Goal: Task Accomplishment & Management: Manage account settings

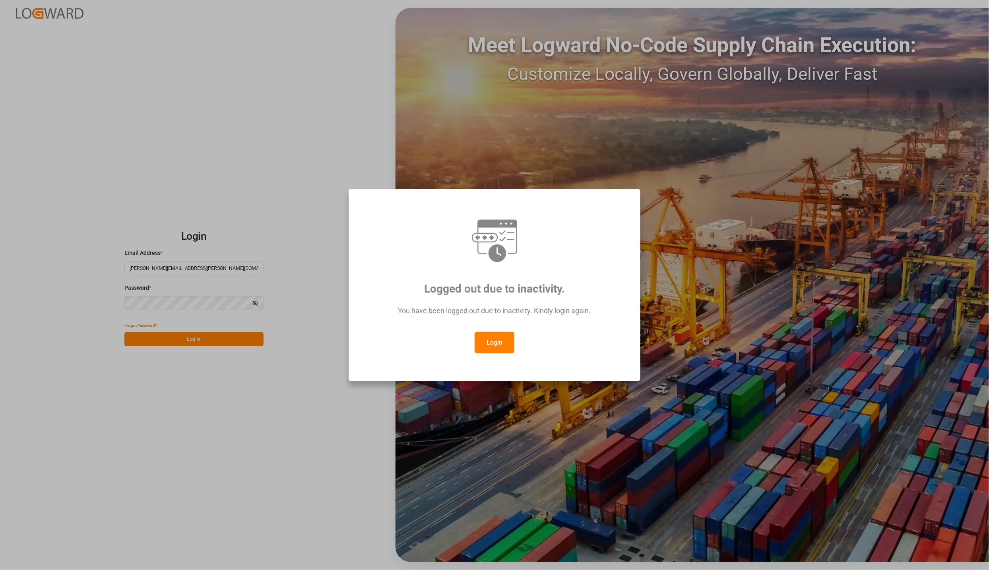
click at [509, 339] on button "Login" at bounding box center [495, 342] width 40 height 21
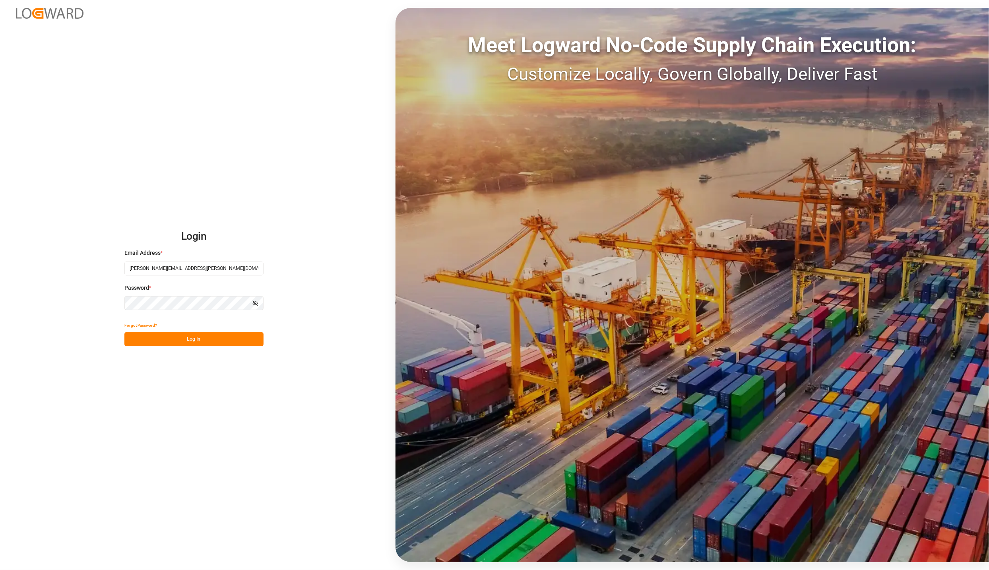
click at [246, 348] on div "Login Email Address * karla.chavez@leschaco.com Password * Show password Forgot…" at bounding box center [494, 285] width 989 height 570
click at [244, 340] on button "Log In" at bounding box center [193, 339] width 139 height 14
click at [161, 341] on button "Log In" at bounding box center [193, 339] width 139 height 14
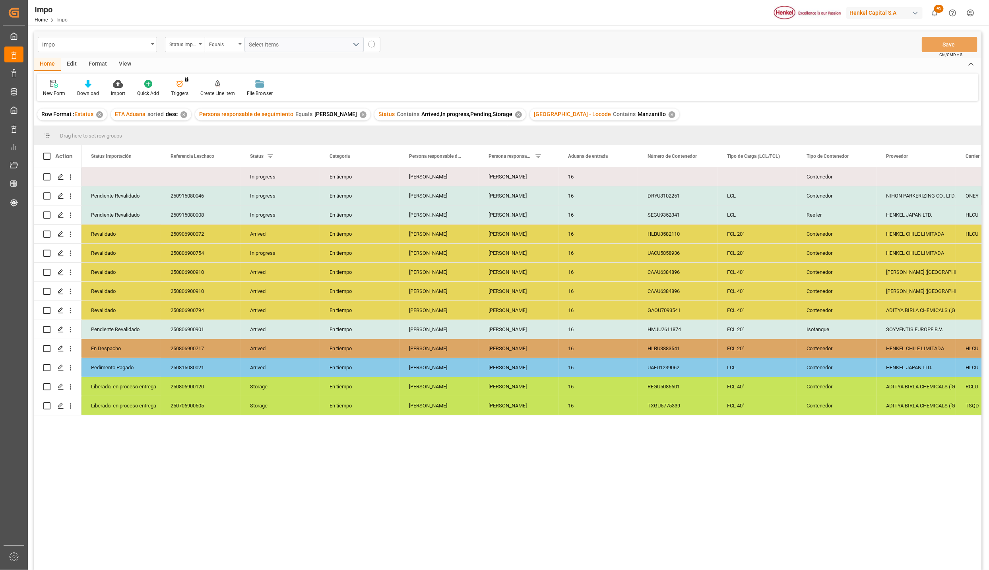
click at [669, 113] on div "✕" at bounding box center [672, 114] width 7 height 7
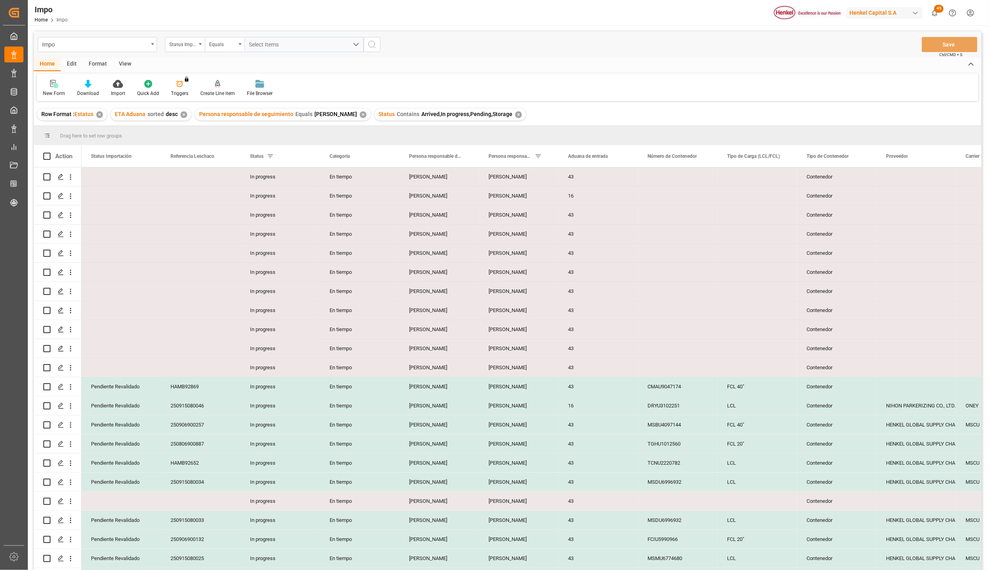
click at [124, 63] on div "View" at bounding box center [125, 65] width 24 height 14
click at [95, 86] on div at bounding box center [90, 84] width 40 height 8
click at [101, 110] on div "Seguimiento Operativo" at bounding box center [112, 112] width 70 height 8
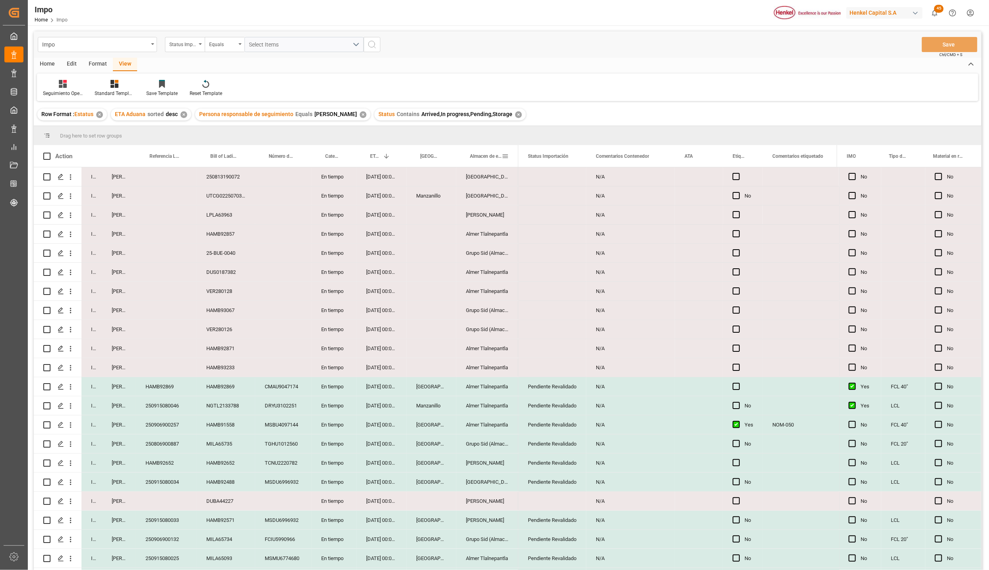
click at [503, 156] on span at bounding box center [505, 156] width 7 height 7
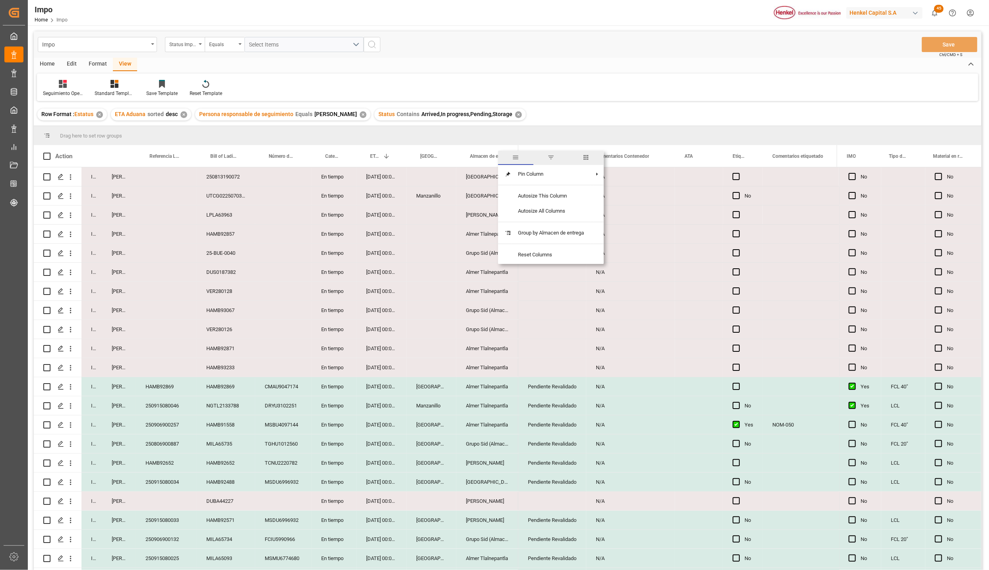
click at [549, 155] on span "filter" at bounding box center [550, 157] width 7 height 7
click at [528, 196] on input "Filter Value" at bounding box center [542, 199] width 78 height 16
type input "[GEOGRAPHIC_DATA]"
click at [549, 225] on button "Apply" at bounding box center [552, 224] width 15 height 8
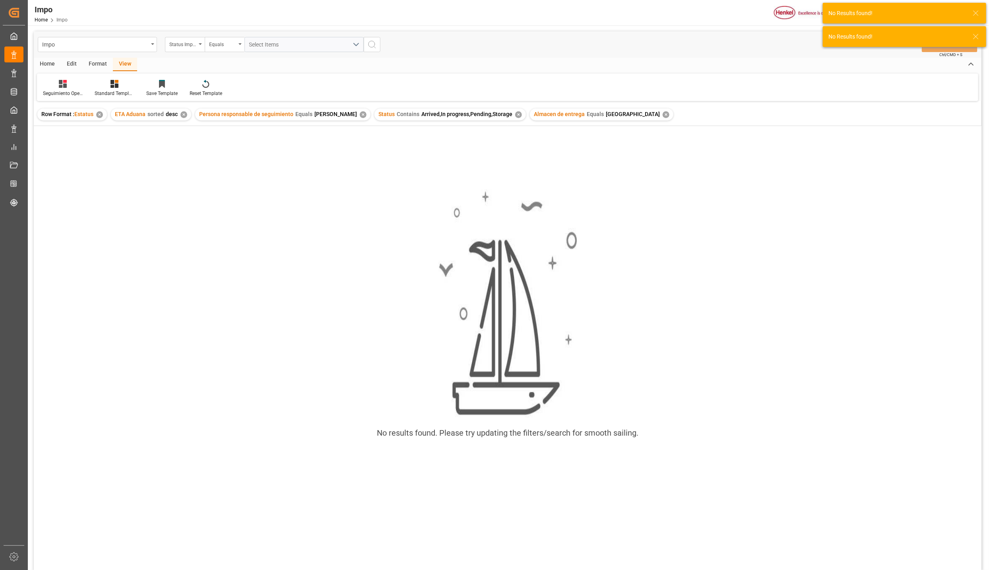
click at [614, 111] on div "Almacen de entrega Equals Veracruz ✕" at bounding box center [602, 115] width 144 height 12
click at [663, 112] on div "✕" at bounding box center [666, 114] width 7 height 7
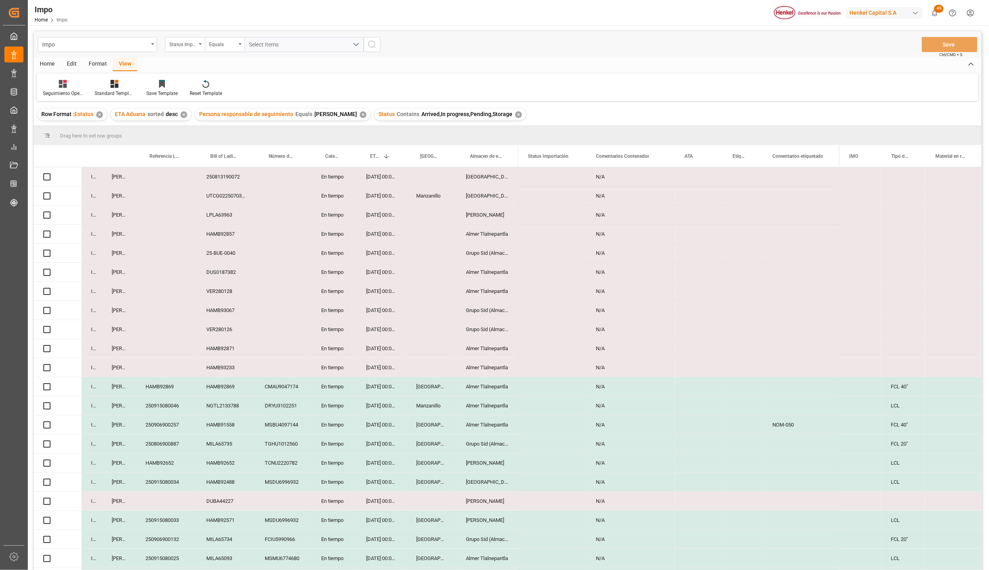
click at [504, 155] on span at bounding box center [505, 156] width 7 height 7
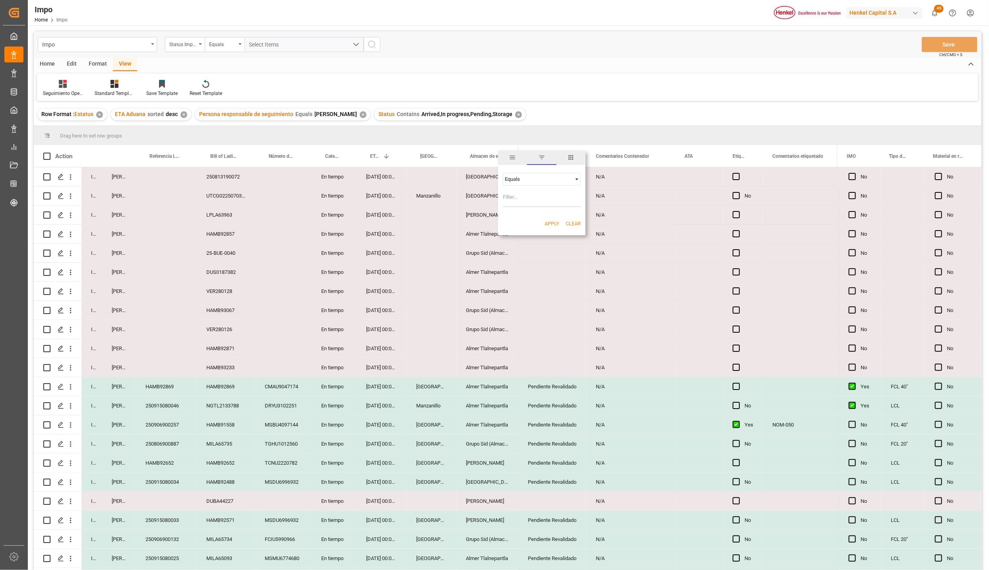
click at [513, 194] on input "Filter Value" at bounding box center [542, 199] width 78 height 16
click at [481, 161] on div "Almacen de entrega" at bounding box center [486, 156] width 32 height 22
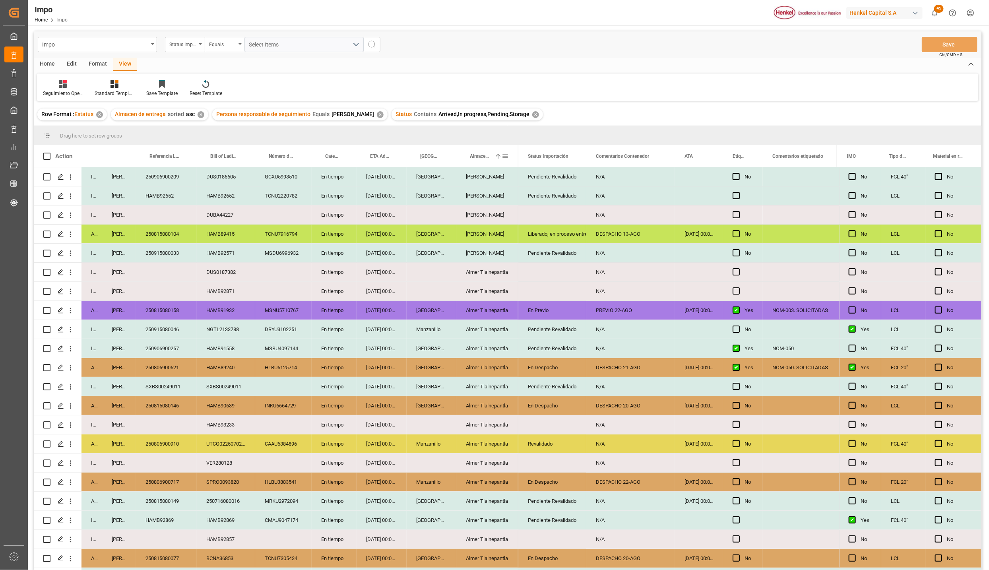
click at [496, 154] on span at bounding box center [498, 156] width 7 height 7
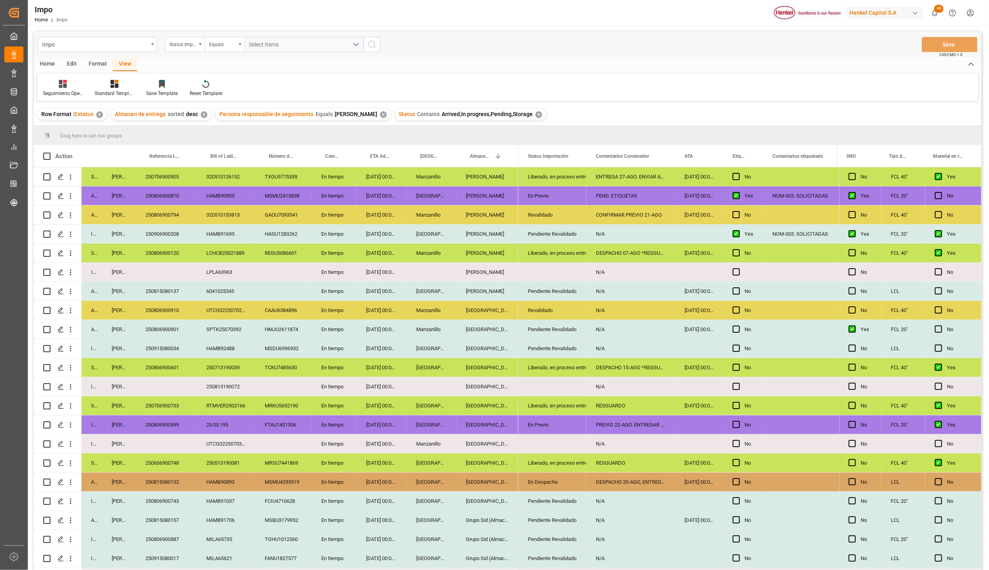
click at [99, 63] on div "Format" at bounding box center [98, 65] width 30 height 14
click at [120, 64] on div "View" at bounding box center [125, 65] width 24 height 14
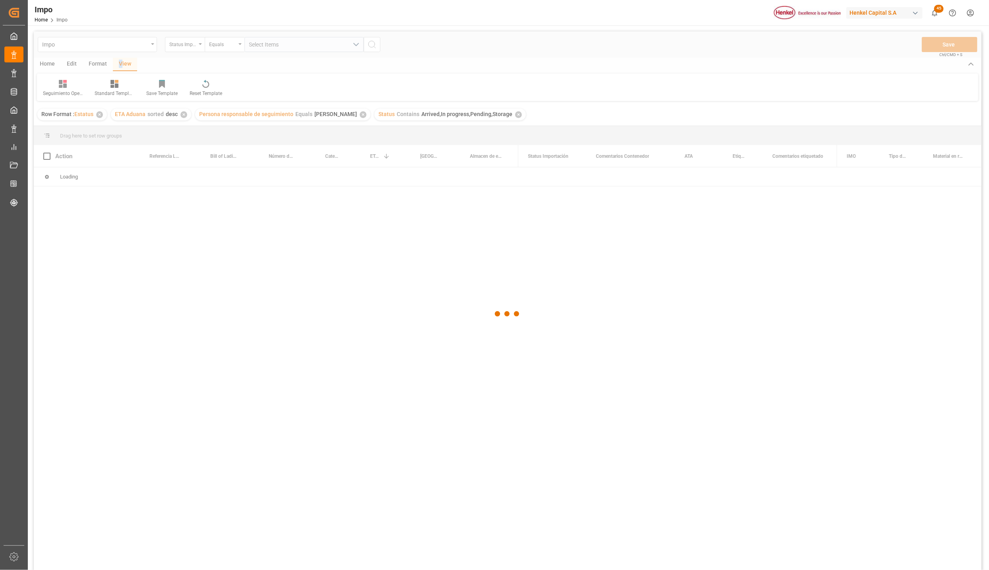
drag, startPoint x: 120, startPoint y: 64, endPoint x: 63, endPoint y: 91, distance: 62.6
click at [58, 87] on div at bounding box center [508, 313] width 948 height 565
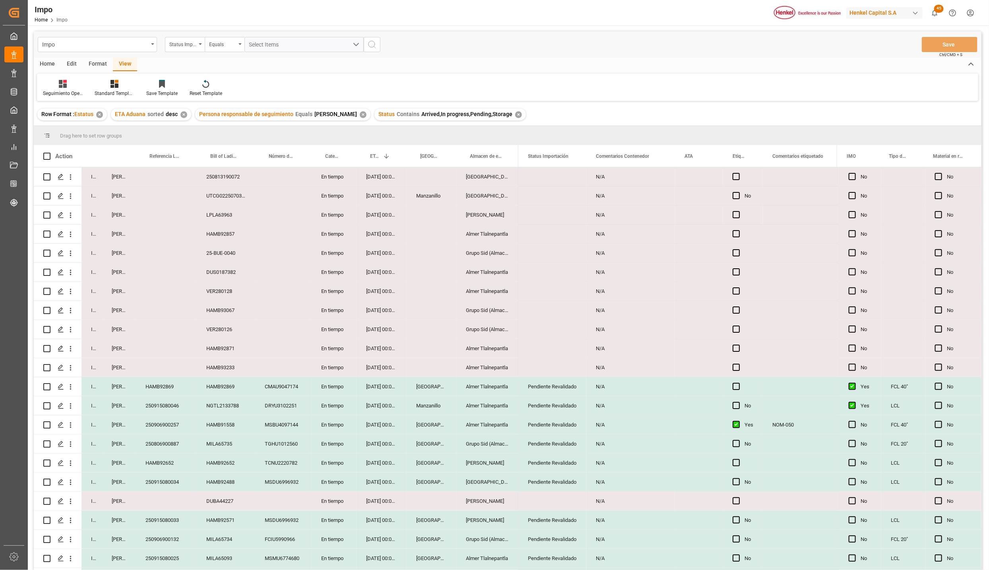
click at [97, 62] on div "Format" at bounding box center [98, 65] width 30 height 14
click at [129, 61] on div "View" at bounding box center [125, 65] width 24 height 14
click at [108, 88] on div "Standard Templates" at bounding box center [115, 88] width 52 height 17
click at [125, 109] on div "Seguimiento Operativo" at bounding box center [136, 112] width 70 height 8
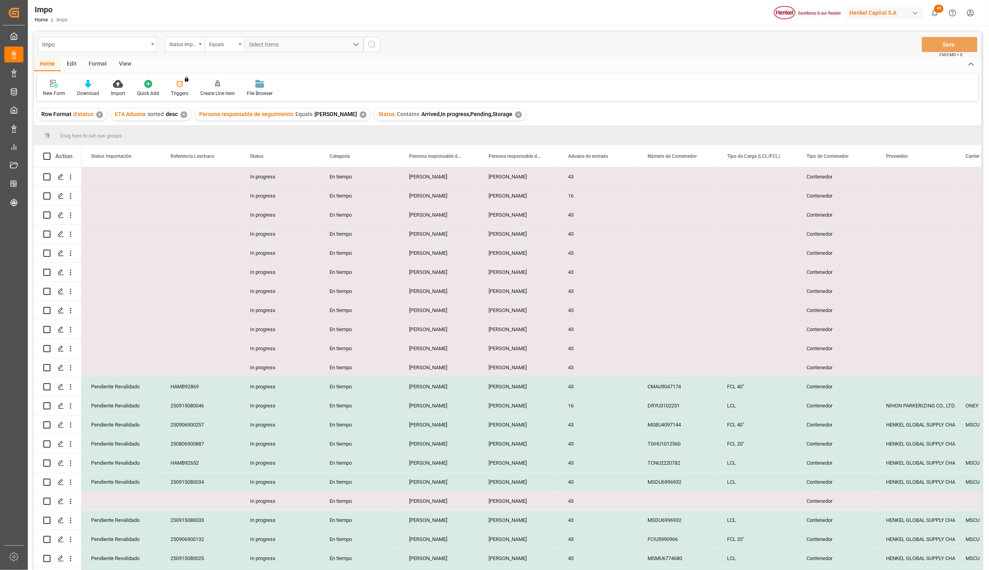
click at [132, 62] on div "View" at bounding box center [125, 65] width 24 height 14
click at [95, 83] on div at bounding box center [90, 84] width 40 height 8
click at [98, 113] on div "Seguimiento Operativo" at bounding box center [112, 112] width 70 height 8
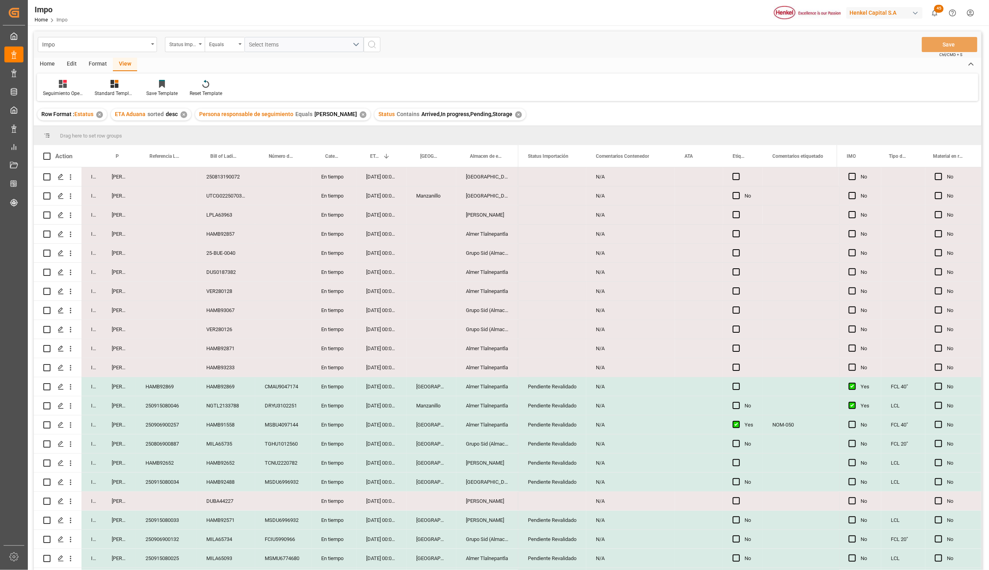
scroll to position [609, 0]
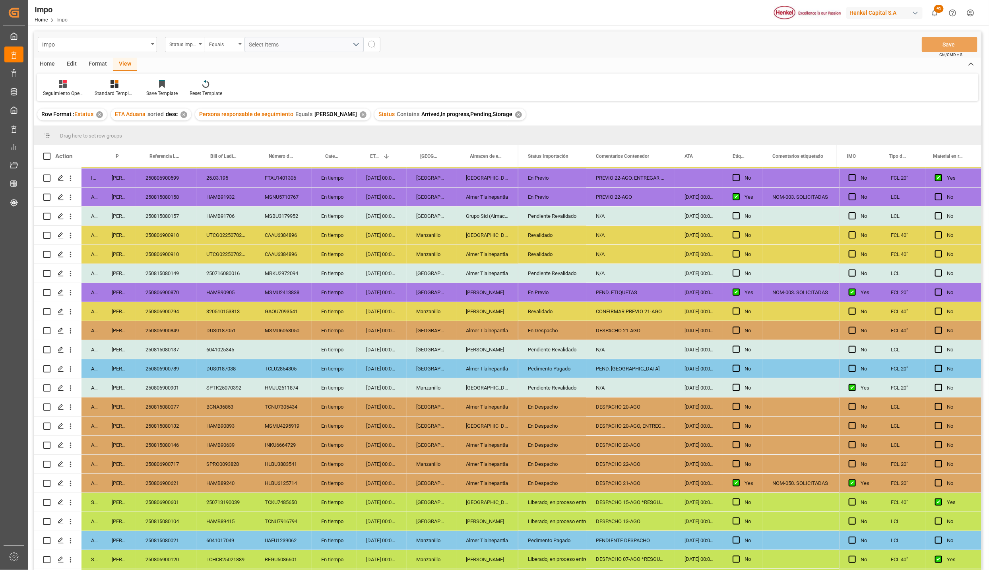
click at [575, 367] on div "Pedimento Pagado" at bounding box center [552, 369] width 49 height 18
click at [635, 367] on div "PEND. [GEOGRAPHIC_DATA]" at bounding box center [630, 368] width 89 height 19
type input "DESPACHO 21-08"
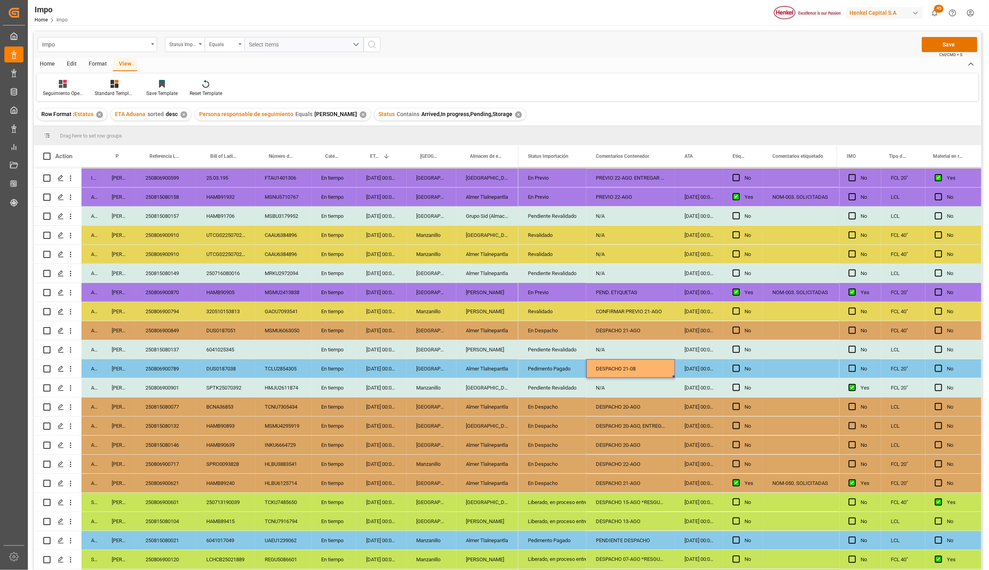
click at [628, 411] on div "DESPACHO 20-AGO" at bounding box center [630, 407] width 89 height 19
click at [545, 368] on div "Pedimento Pagado" at bounding box center [552, 369] width 49 height 18
click at [550, 406] on div "En Despacho" at bounding box center [552, 407] width 49 height 18
click at [550, 370] on div "Pedimento Pagado" at bounding box center [552, 369] width 49 height 18
click at [599, 368] on div "DESPACHO 21-08" at bounding box center [630, 368] width 89 height 19
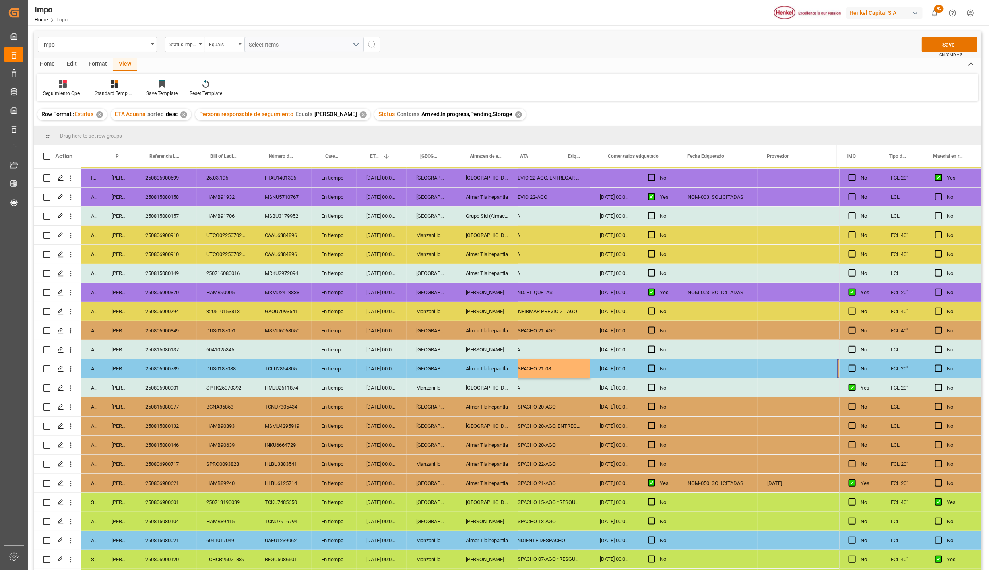
scroll to position [0, 224]
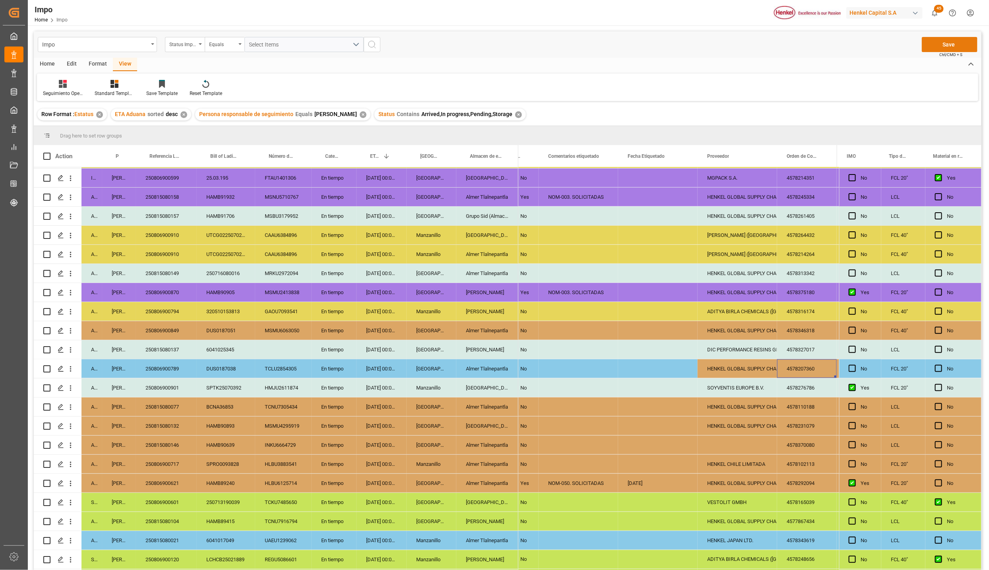
click at [952, 39] on button "Save" at bounding box center [950, 44] width 56 height 15
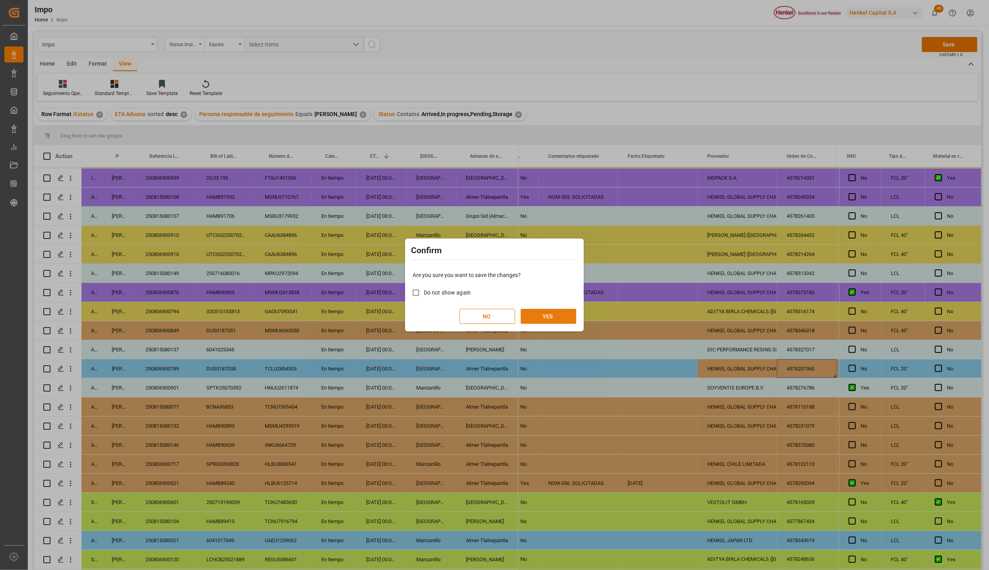
click at [547, 314] on button "YES" at bounding box center [549, 316] width 56 height 15
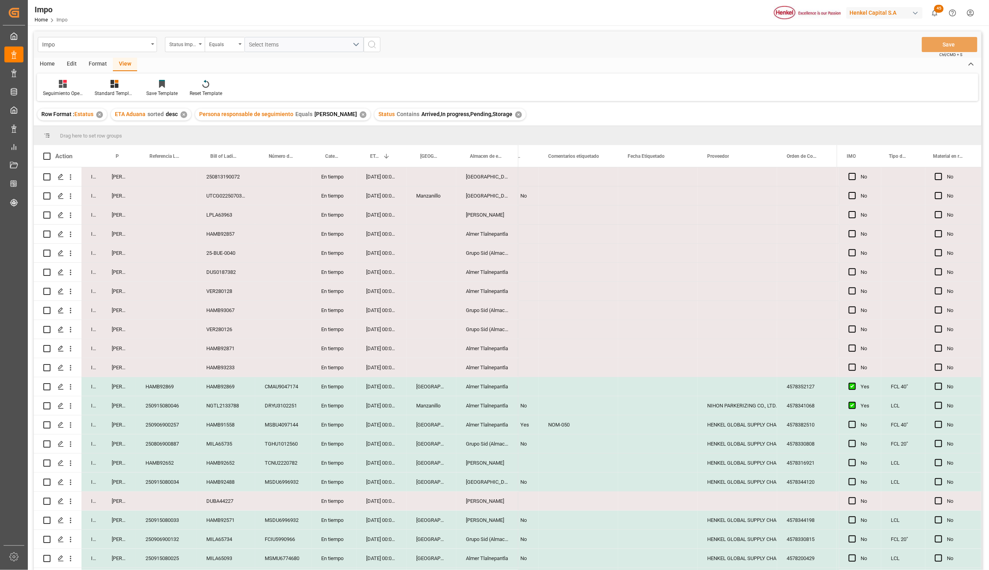
scroll to position [609, 0]
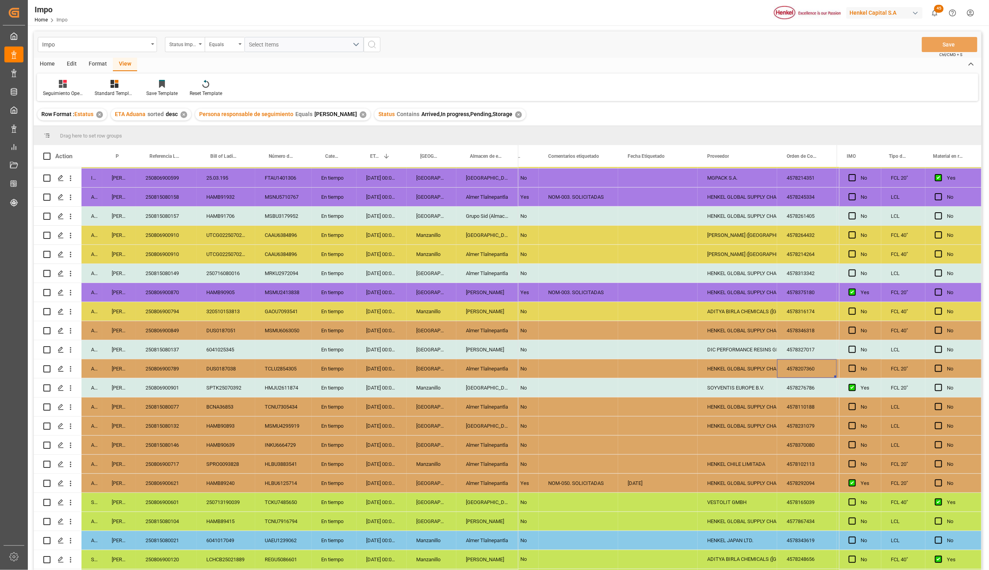
click at [485, 362] on div "Almer Tlalnepantla" at bounding box center [487, 368] width 62 height 19
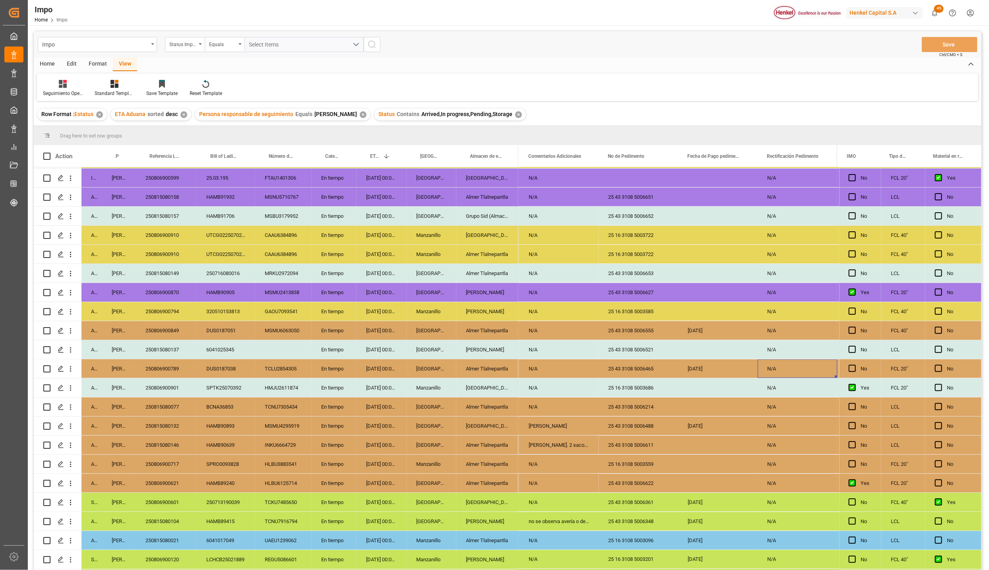
scroll to position [0, 1916]
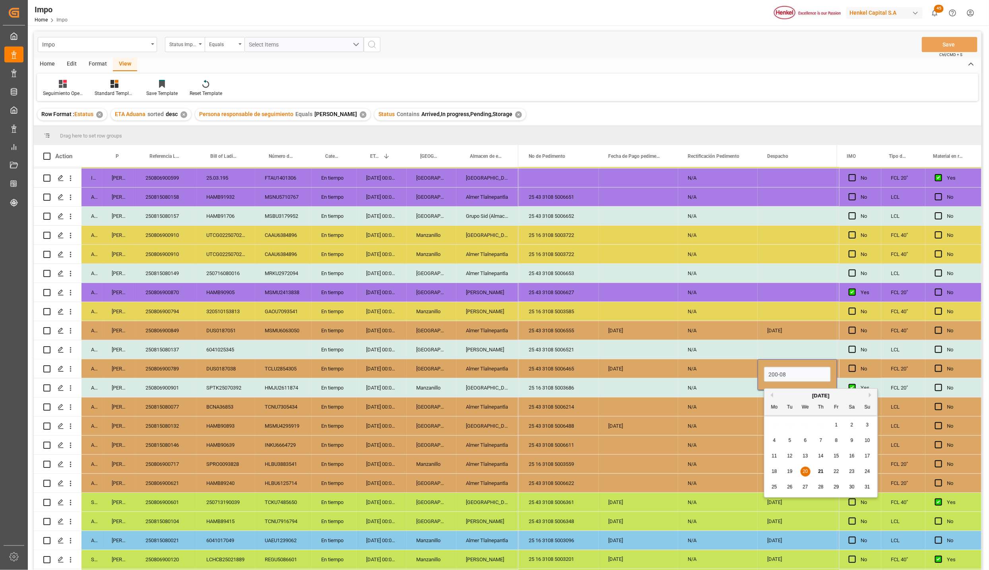
type input "20-08-2025"
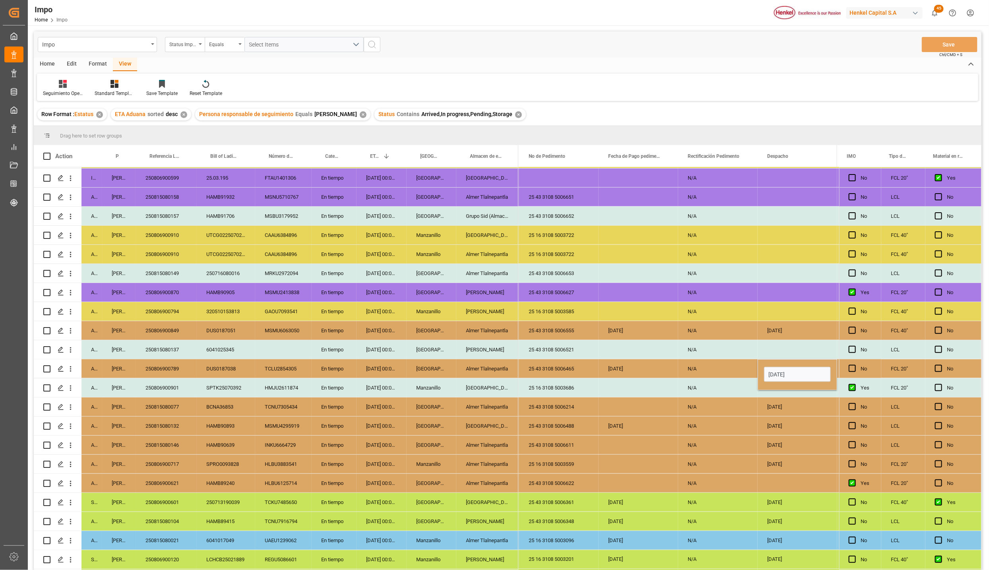
click at [718, 368] on div "N/A" at bounding box center [718, 368] width 80 height 19
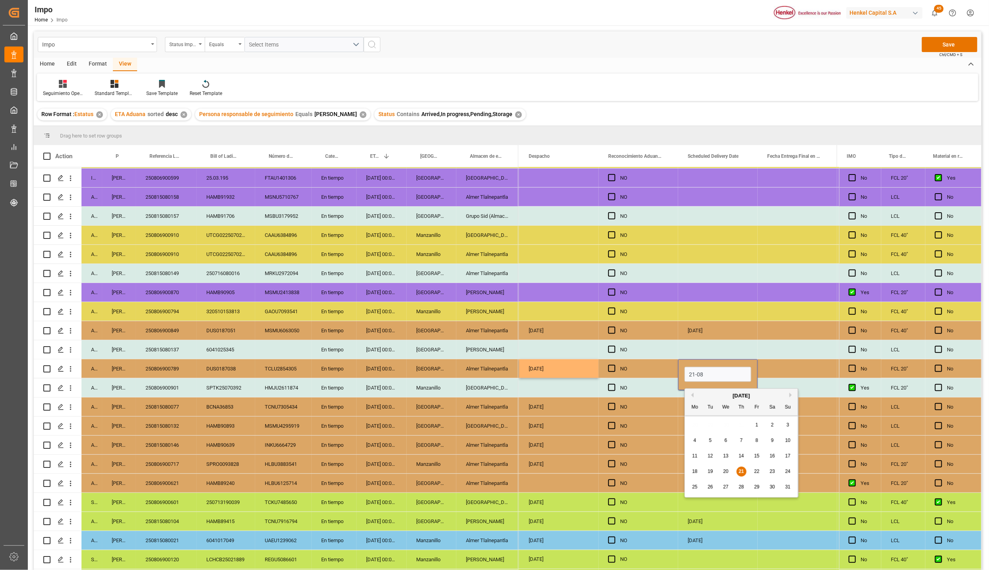
type input "21-08-2025"
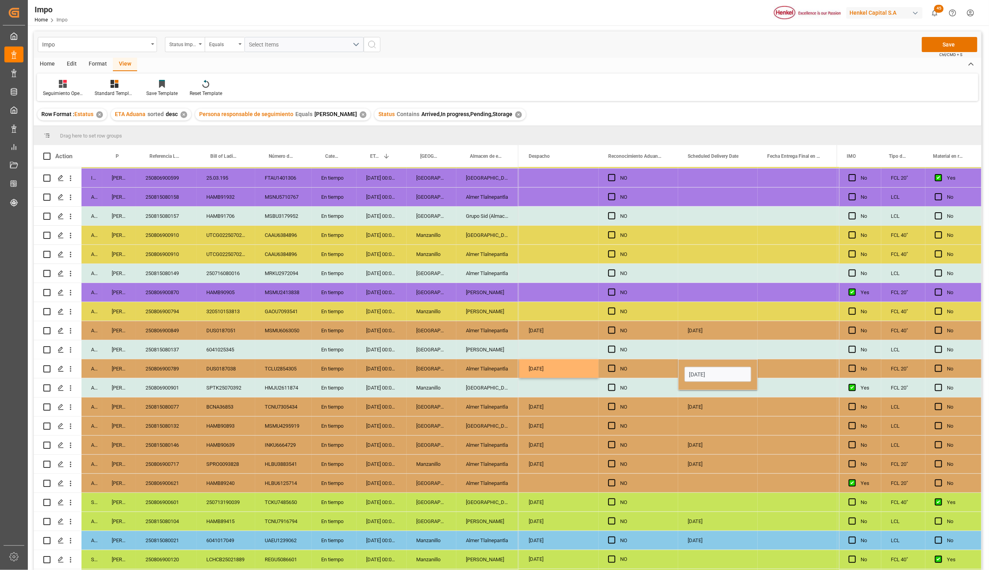
click at [752, 427] on div "Press SPACE to select this row." at bounding box center [718, 426] width 80 height 19
click at [961, 43] on button "Save" at bounding box center [950, 44] width 56 height 15
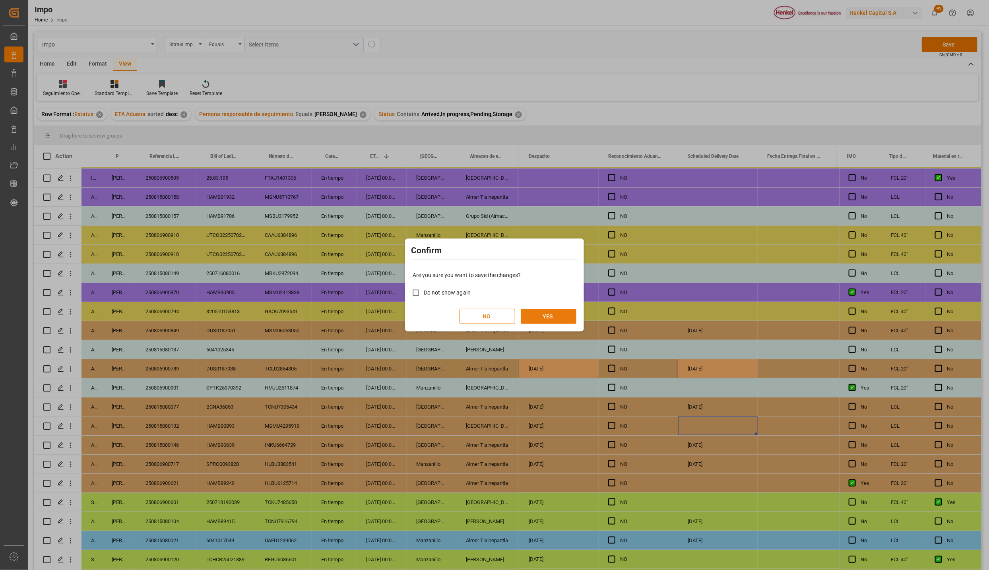
click at [538, 316] on button "YES" at bounding box center [549, 316] width 56 height 15
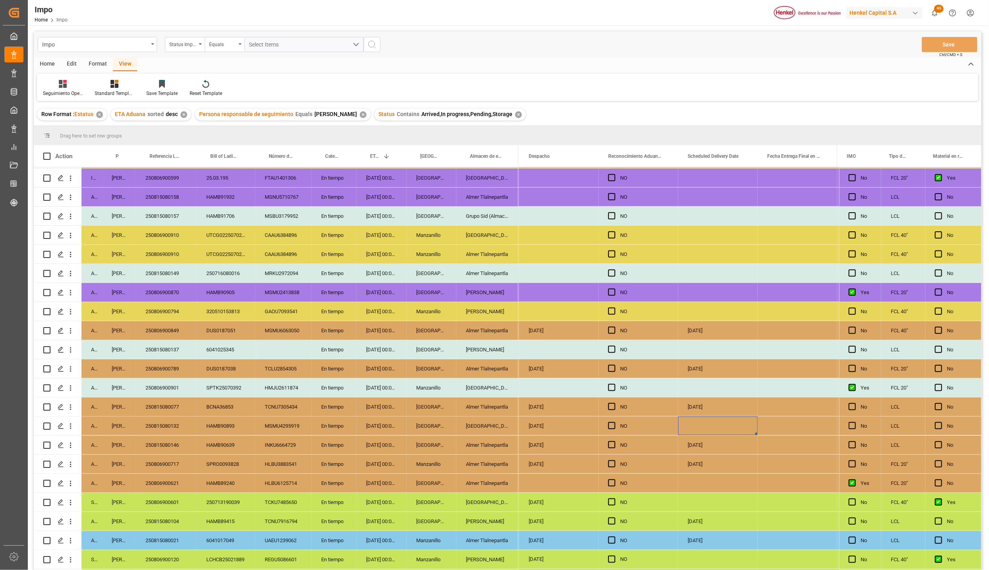
scroll to position [209, 0]
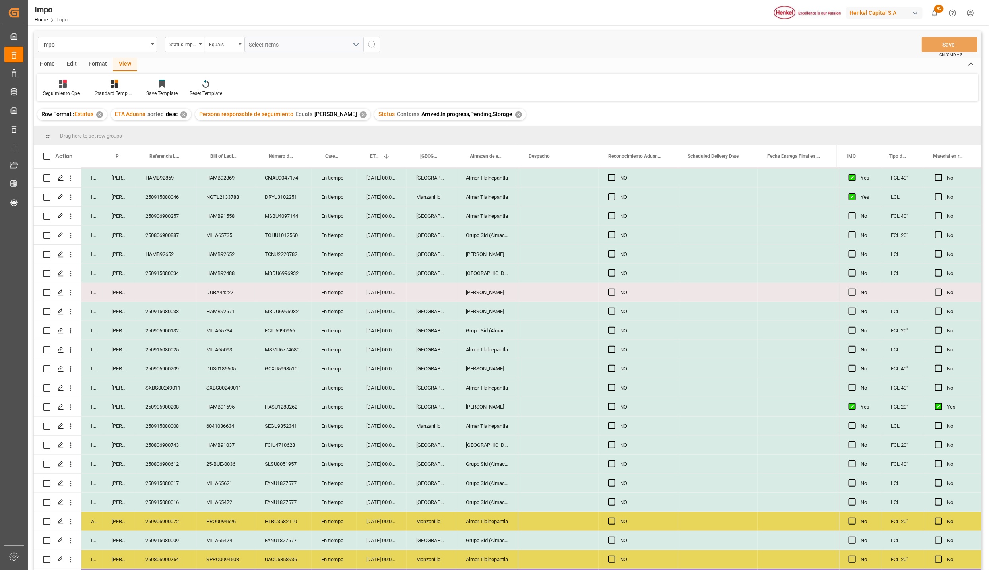
click at [619, 368] on div "Press SPACE to select this row." at bounding box center [614, 369] width 12 height 18
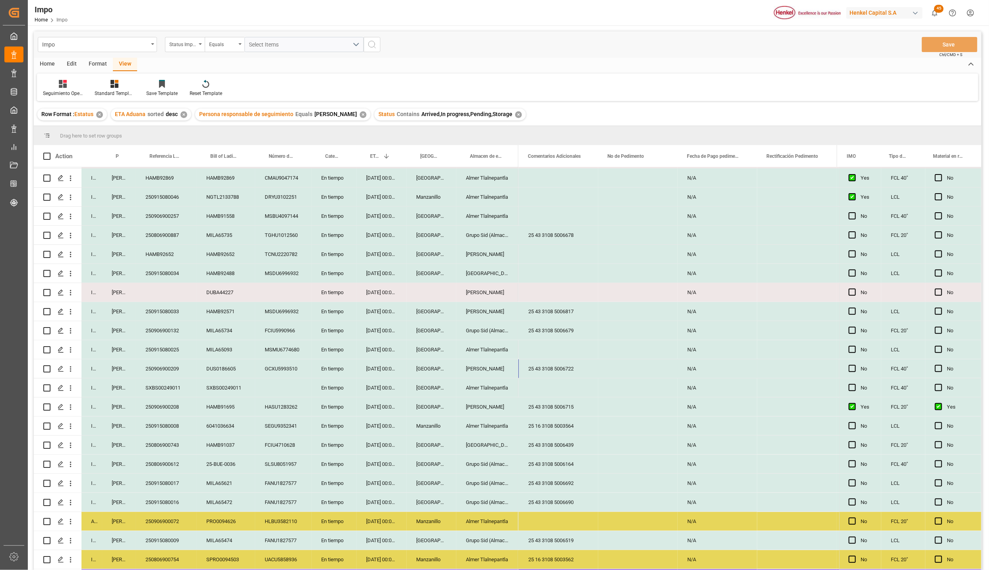
scroll to position [0, 1838]
